Goal: Task Accomplishment & Management: Manage account settings

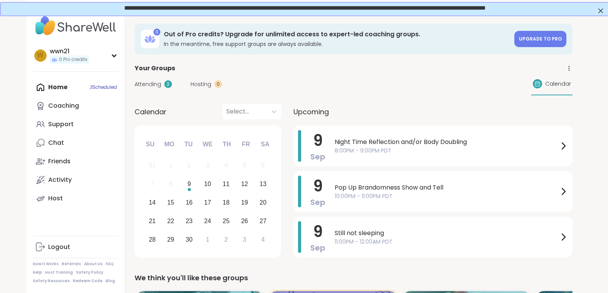
click at [69, 84] on div "Home 3 Scheduled Coaching Support Chat Friends Activity Host" at bounding box center [76, 143] width 86 height 130
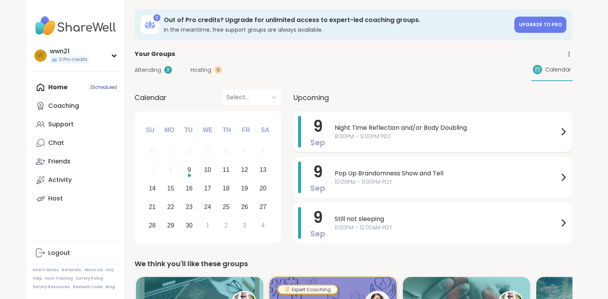
click at [425, 135] on span "8:00PM - 9:00PM PDT" at bounding box center [447, 136] width 224 height 8
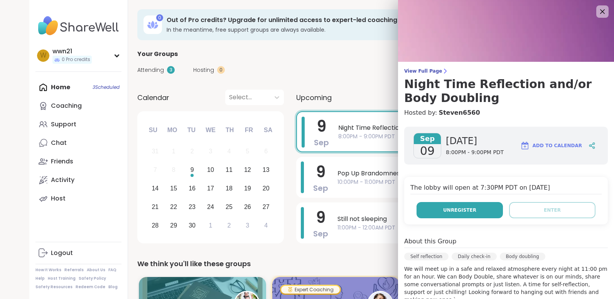
click at [454, 206] on span "Unregister" at bounding box center [459, 209] width 33 height 7
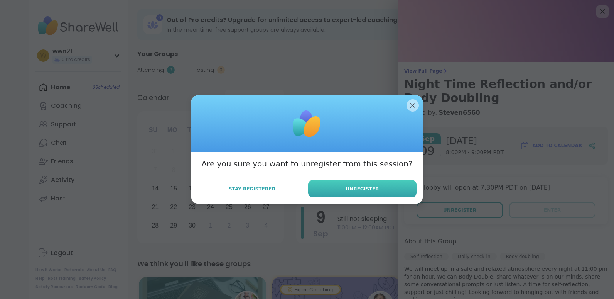
click at [373, 184] on button "Unregister" at bounding box center [362, 188] width 108 height 17
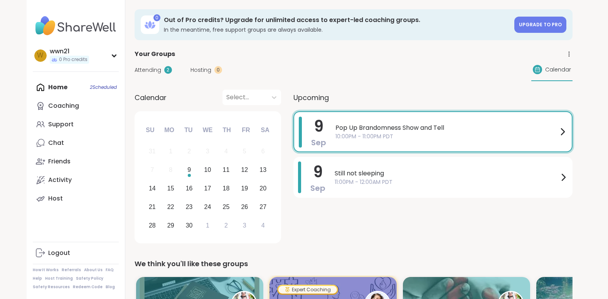
click at [471, 135] on span "10:00PM - 11:00PM PDT" at bounding box center [447, 136] width 223 height 8
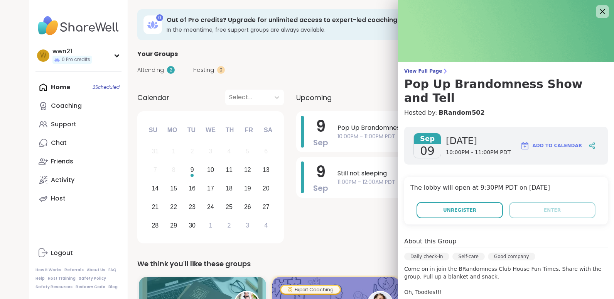
click at [598, 9] on icon at bounding box center [603, 12] width 10 height 10
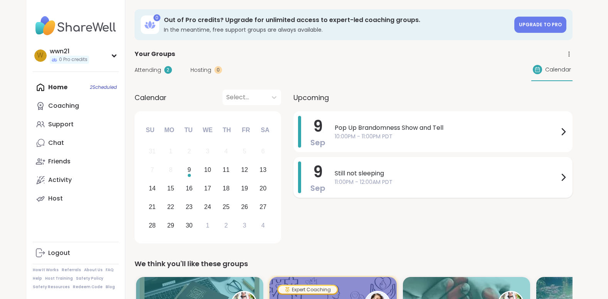
click at [421, 174] on span "Still not sleeping" at bounding box center [447, 173] width 224 height 9
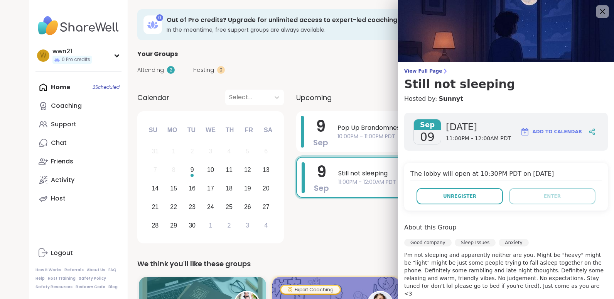
click at [598, 12] on icon at bounding box center [603, 12] width 10 height 10
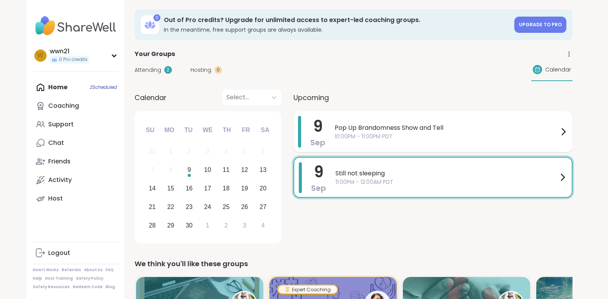
click at [406, 129] on span "Pop Up Brandomness Show and Tell" at bounding box center [447, 127] width 224 height 9
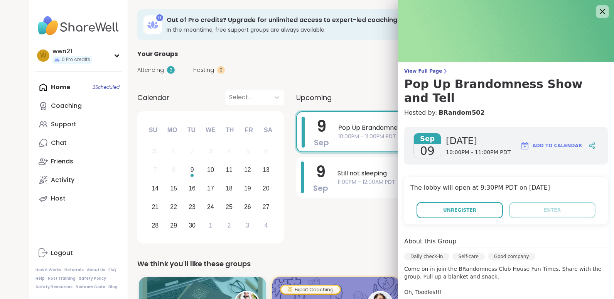
click at [598, 9] on icon at bounding box center [603, 12] width 10 height 10
